Goal: Find specific page/section: Find specific page/section

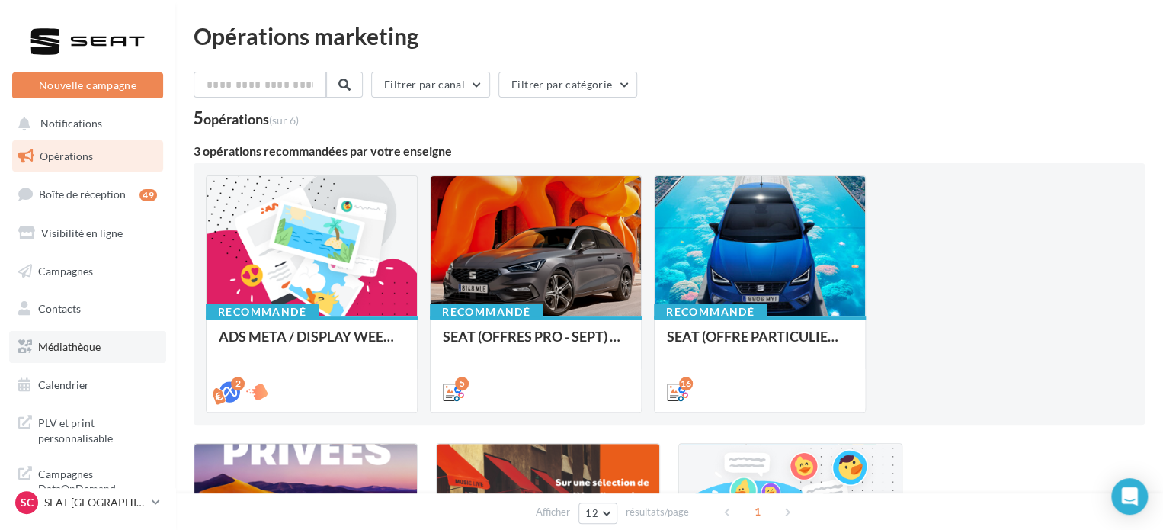
click at [76, 344] on span "Médiathèque" at bounding box center [69, 346] width 62 height 13
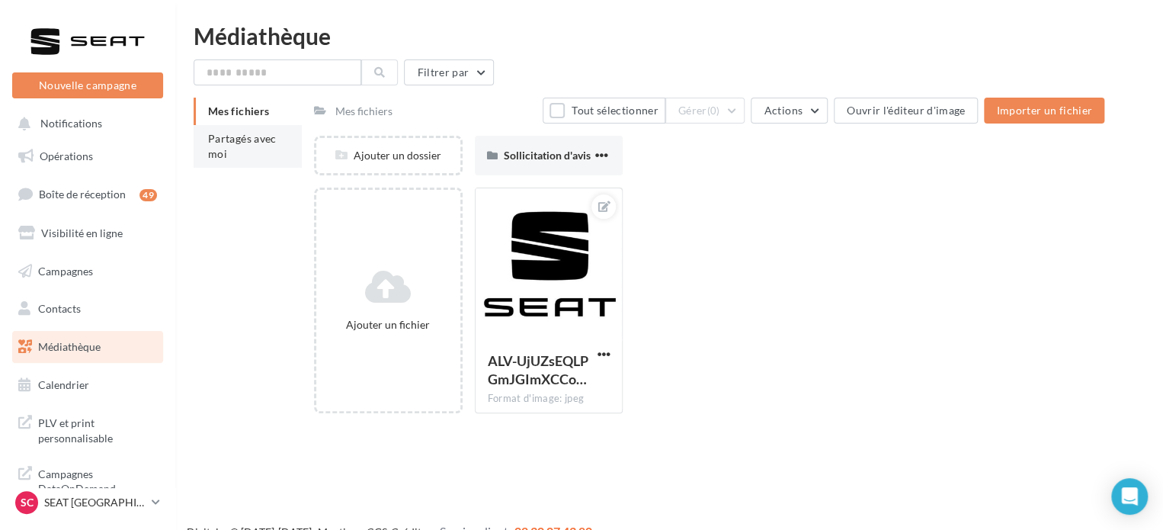
click at [232, 146] on li "Partagés avec moi" at bounding box center [248, 146] width 108 height 43
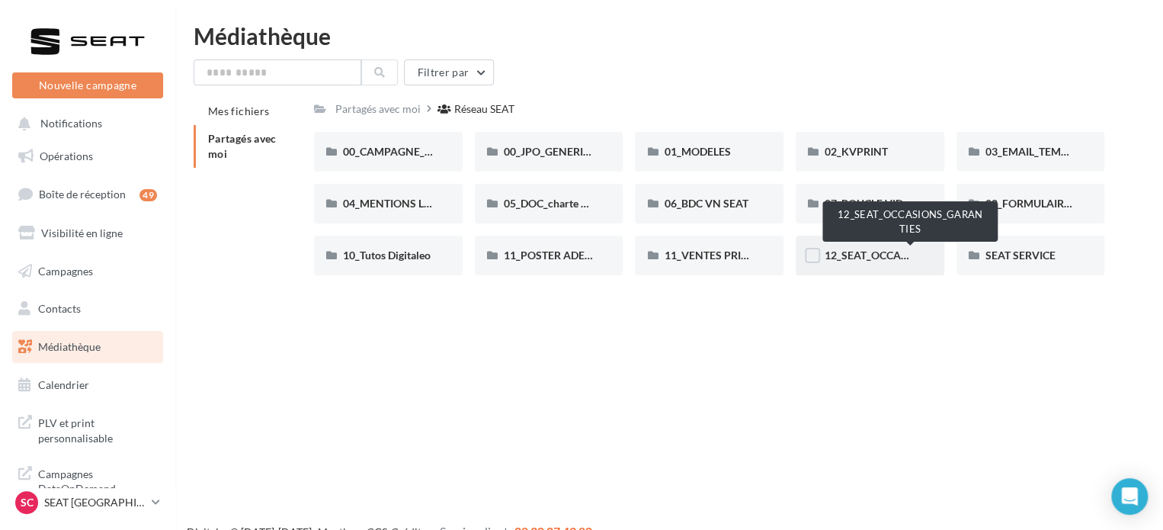
click at [888, 255] on span "12_SEAT_OCCASIONS_GARANTIES" at bounding box center [910, 254] width 172 height 13
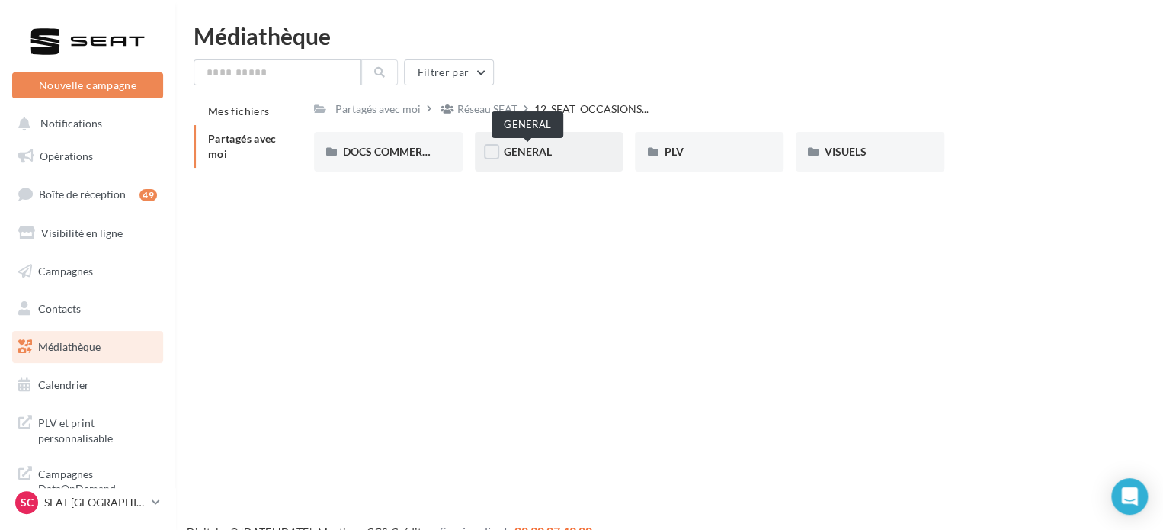
click at [530, 155] on span "GENERAL" at bounding box center [528, 151] width 48 height 13
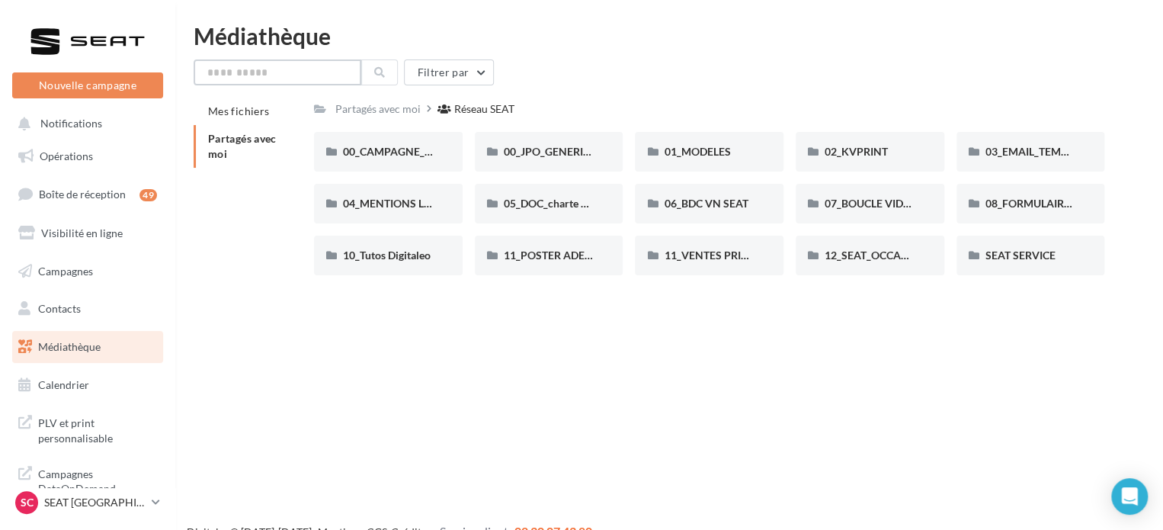
click at [214, 76] on input "text" at bounding box center [278, 72] width 168 height 26
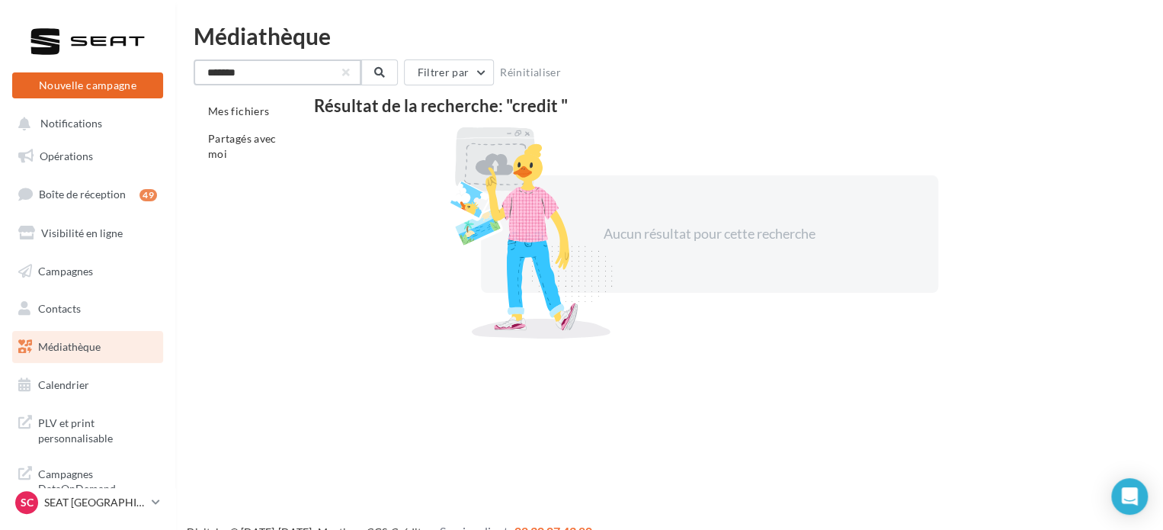
drag, startPoint x: 155, startPoint y: 69, endPoint x: 72, endPoint y: 74, distance: 82.4
click at [72, 74] on div "Nouvelle campagne Nouvelle campagne Notifications Opérations Boîte de réception…" at bounding box center [581, 289] width 1163 height 530
type input "**"
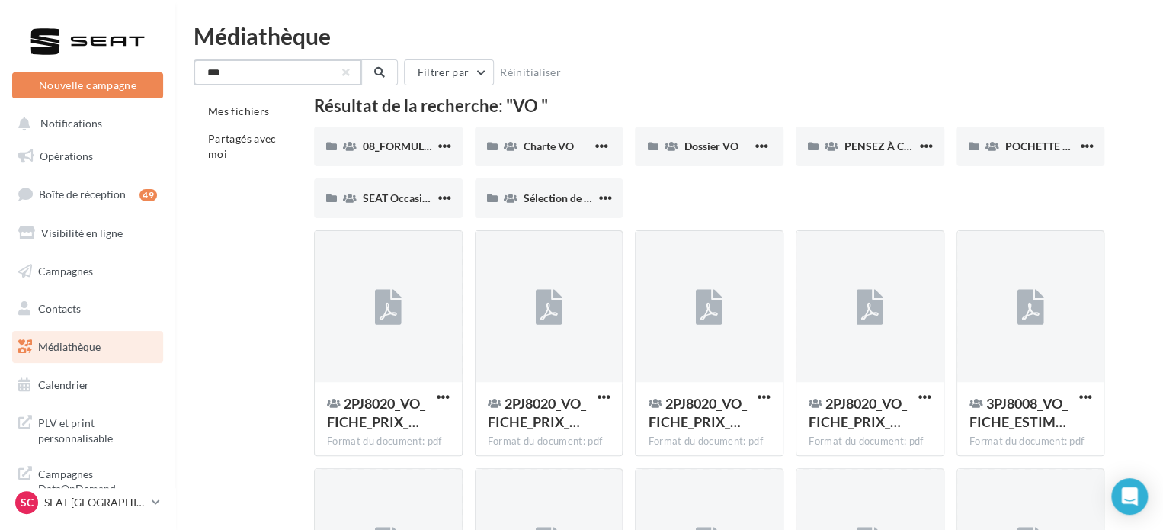
drag, startPoint x: 242, startPoint y: 69, endPoint x: 184, endPoint y: 54, distance: 59.9
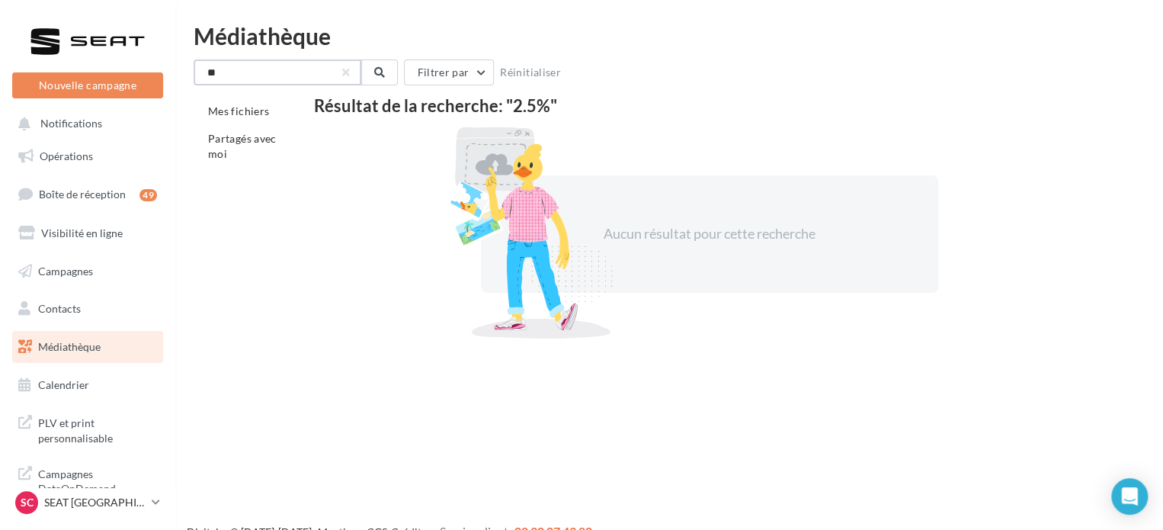
type input "*"
click at [88, 162] on link "Opérations" at bounding box center [87, 156] width 157 height 32
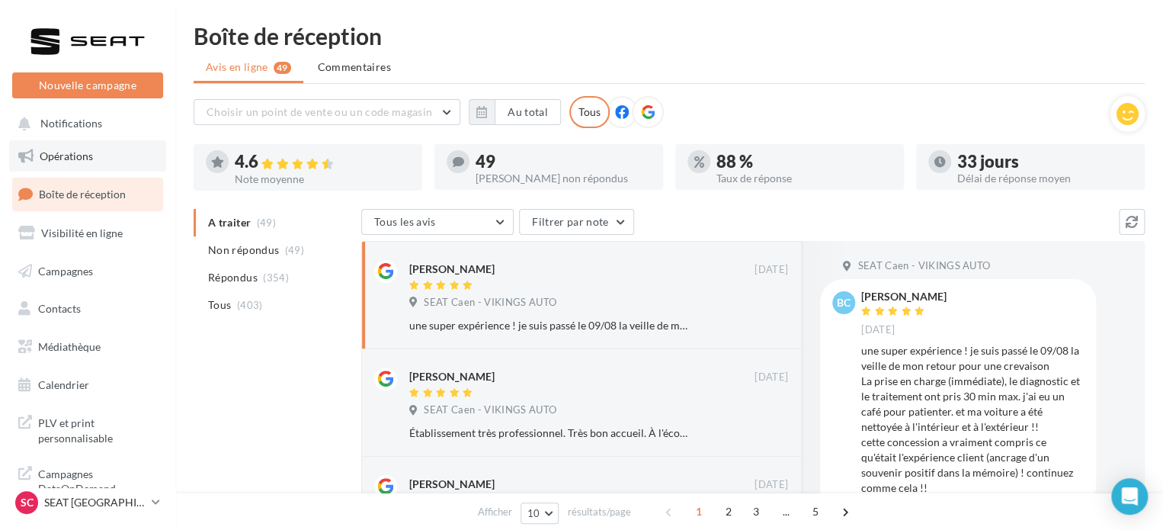
click at [67, 159] on span "Opérations" at bounding box center [66, 155] width 53 height 13
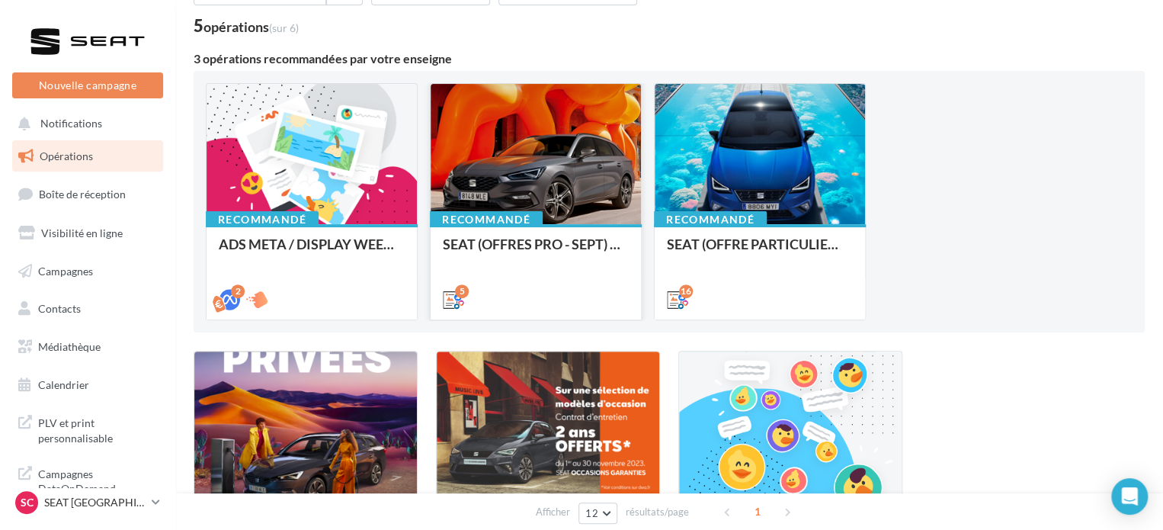
scroll to position [283, 0]
